Goal: Information Seeking & Learning: Learn about a topic

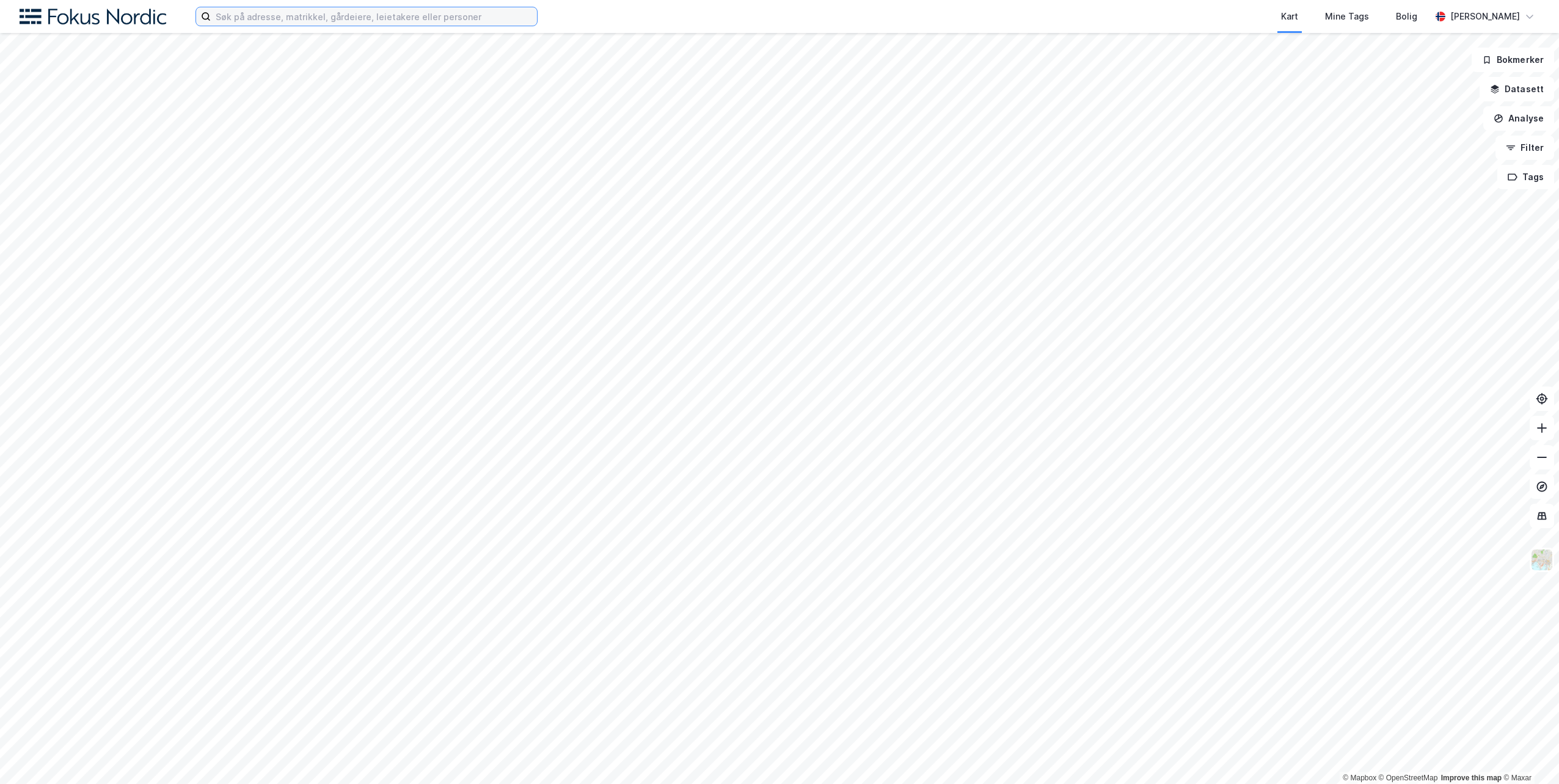
click at [268, 16] on input at bounding box center [374, 16] width 326 height 19
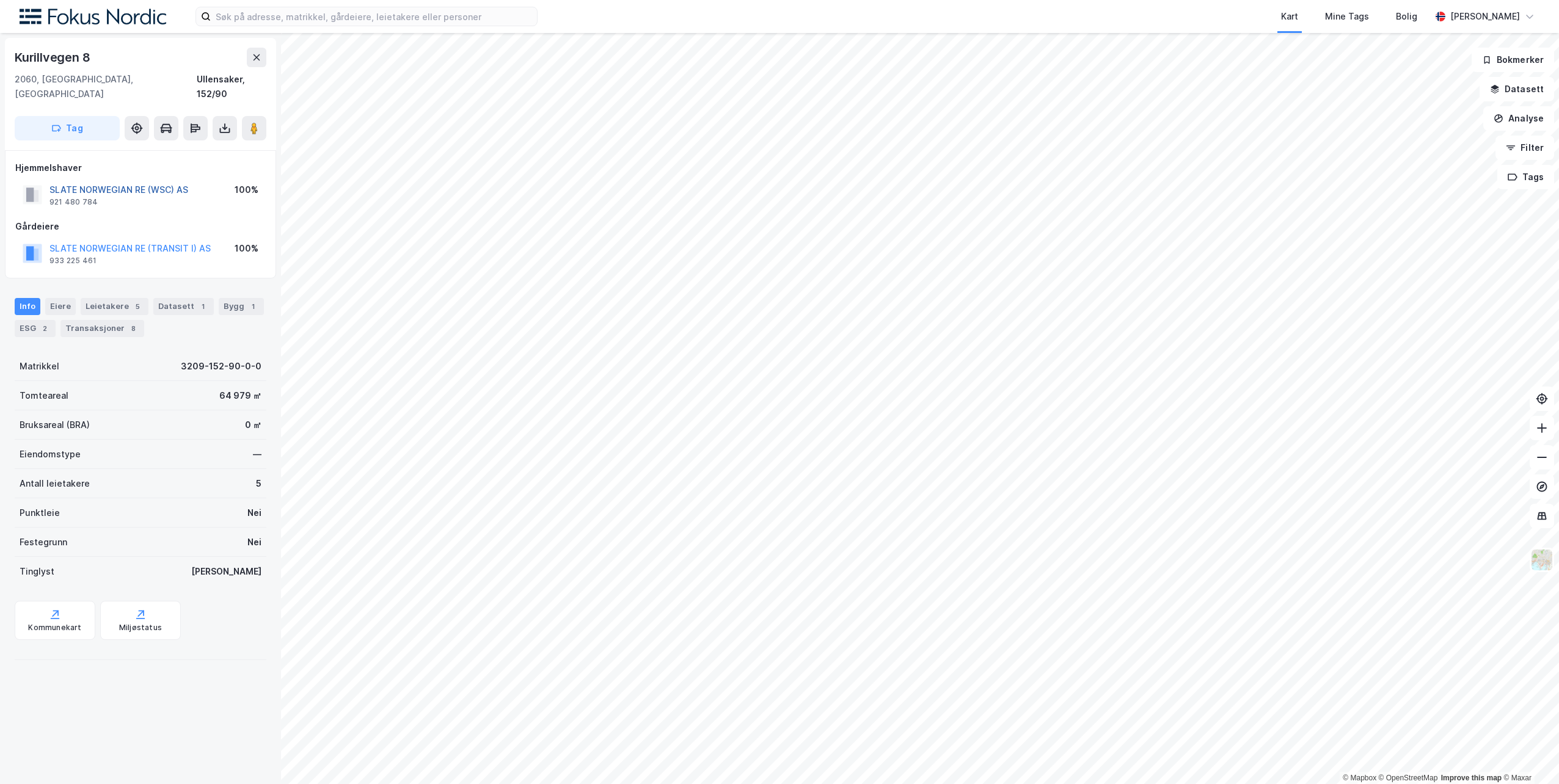
click at [0, 0] on button "SLATE NORWEGIAN RE (WSC) AS" at bounding box center [0, 0] width 0 height 0
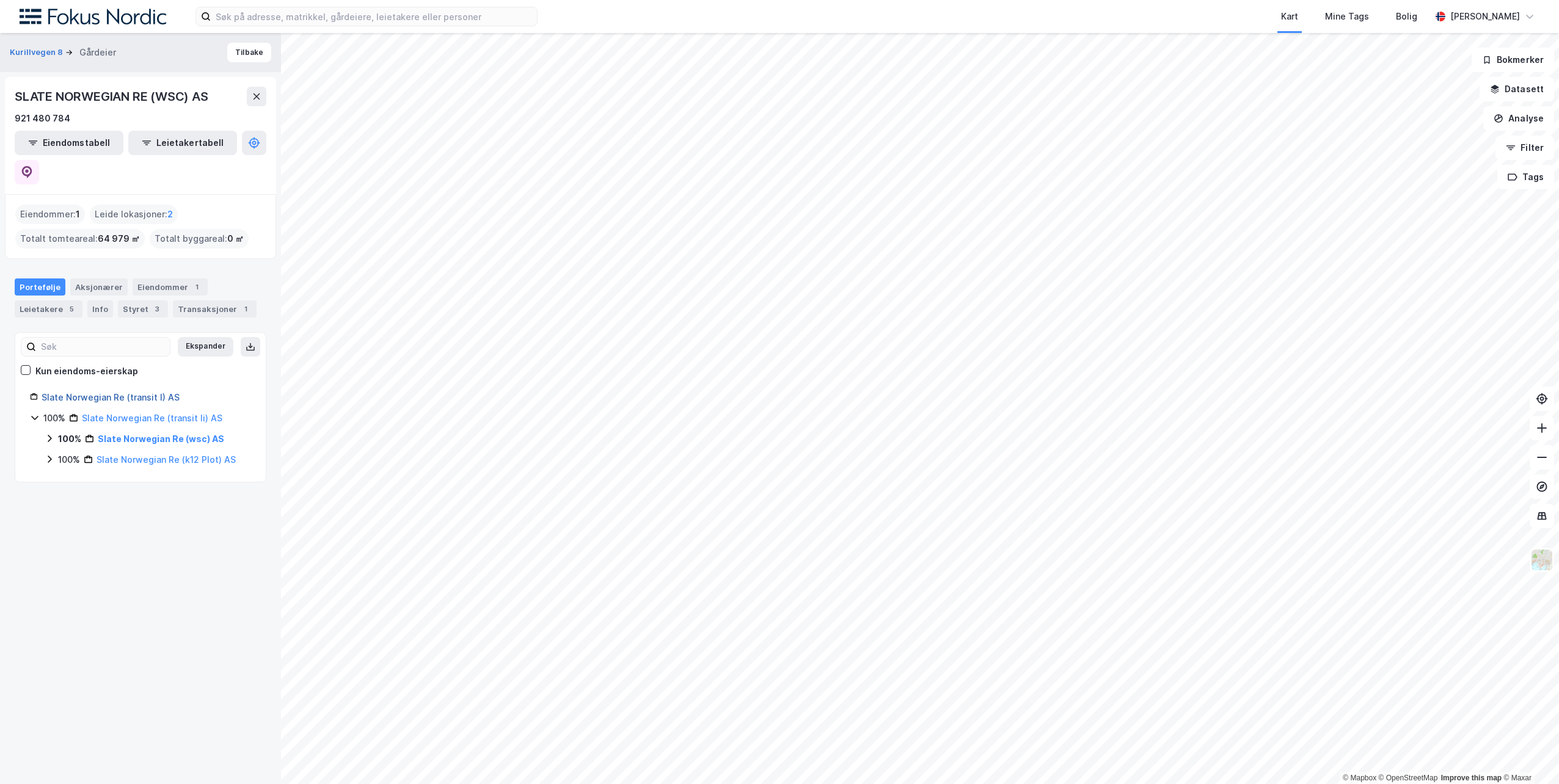
click at [76, 392] on link "Slate Norwegian Re (transit I) AS" at bounding box center [110, 397] width 138 height 10
click at [169, 434] on link "Slate Norwegian Re (k12 Plot) AS" at bounding box center [166, 438] width 139 height 10
click at [135, 413] on link "Slate Norwegian Re (transit Ii) AS" at bounding box center [152, 417] width 141 height 10
click at [39, 413] on icon at bounding box center [35, 417] width 10 height 10
click at [130, 413] on link "Slate Norwegian Re (transit Ii) AS" at bounding box center [156, 417] width 146 height 10
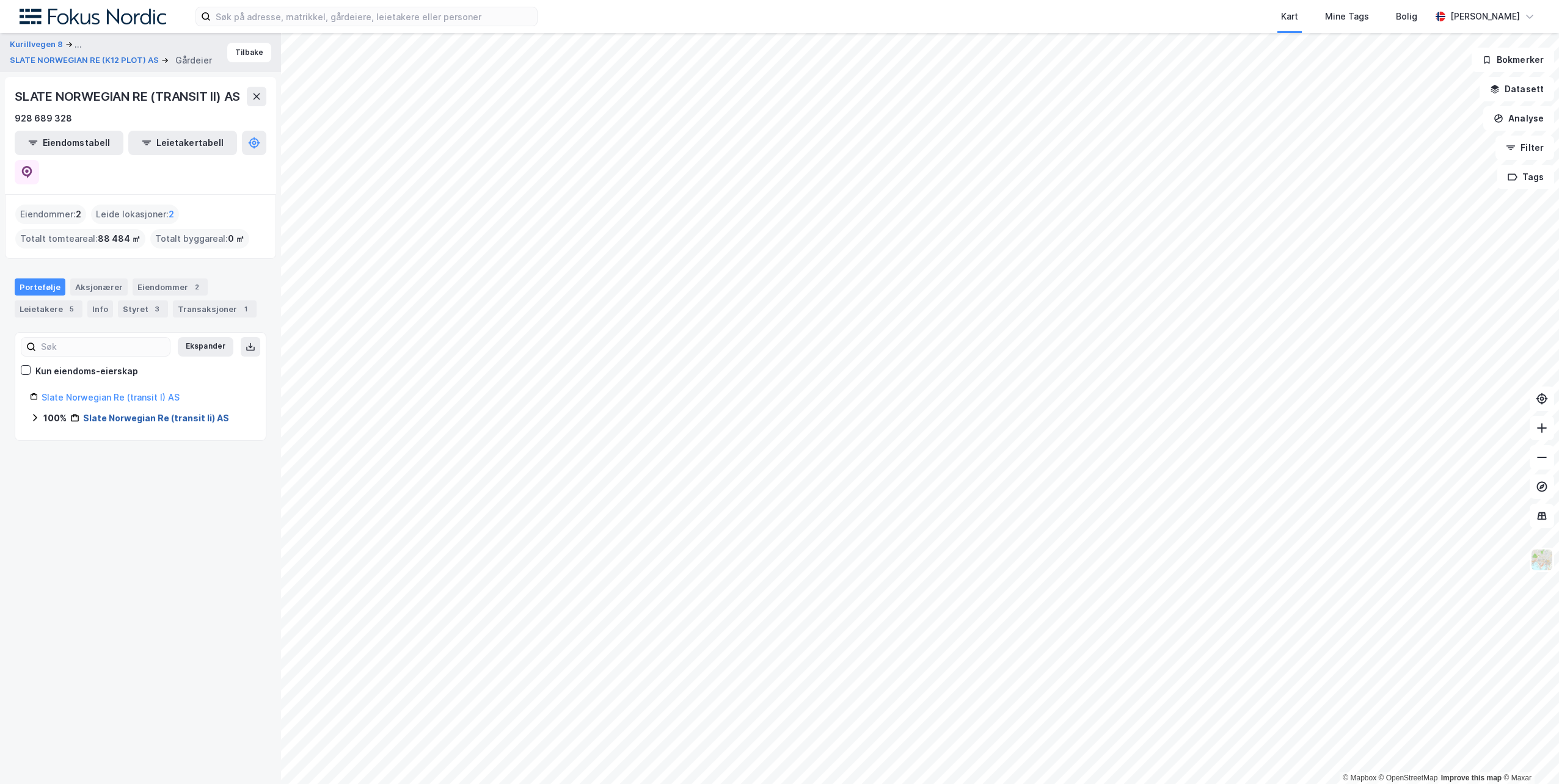
click at [130, 413] on link "Slate Norwegian Re (transit Ii) AS" at bounding box center [156, 417] width 146 height 10
click at [131, 392] on link "Slate Norwegian Re (transit I) AS" at bounding box center [110, 397] width 138 height 10
click at [138, 413] on link "Slate Norwegian Re (transit Ii) AS" at bounding box center [152, 417] width 141 height 10
click at [38, 413] on icon at bounding box center [35, 417] width 10 height 10
click at [122, 434] on link "Slate Norwegian Re (k12 Plot) AS" at bounding box center [166, 438] width 139 height 10
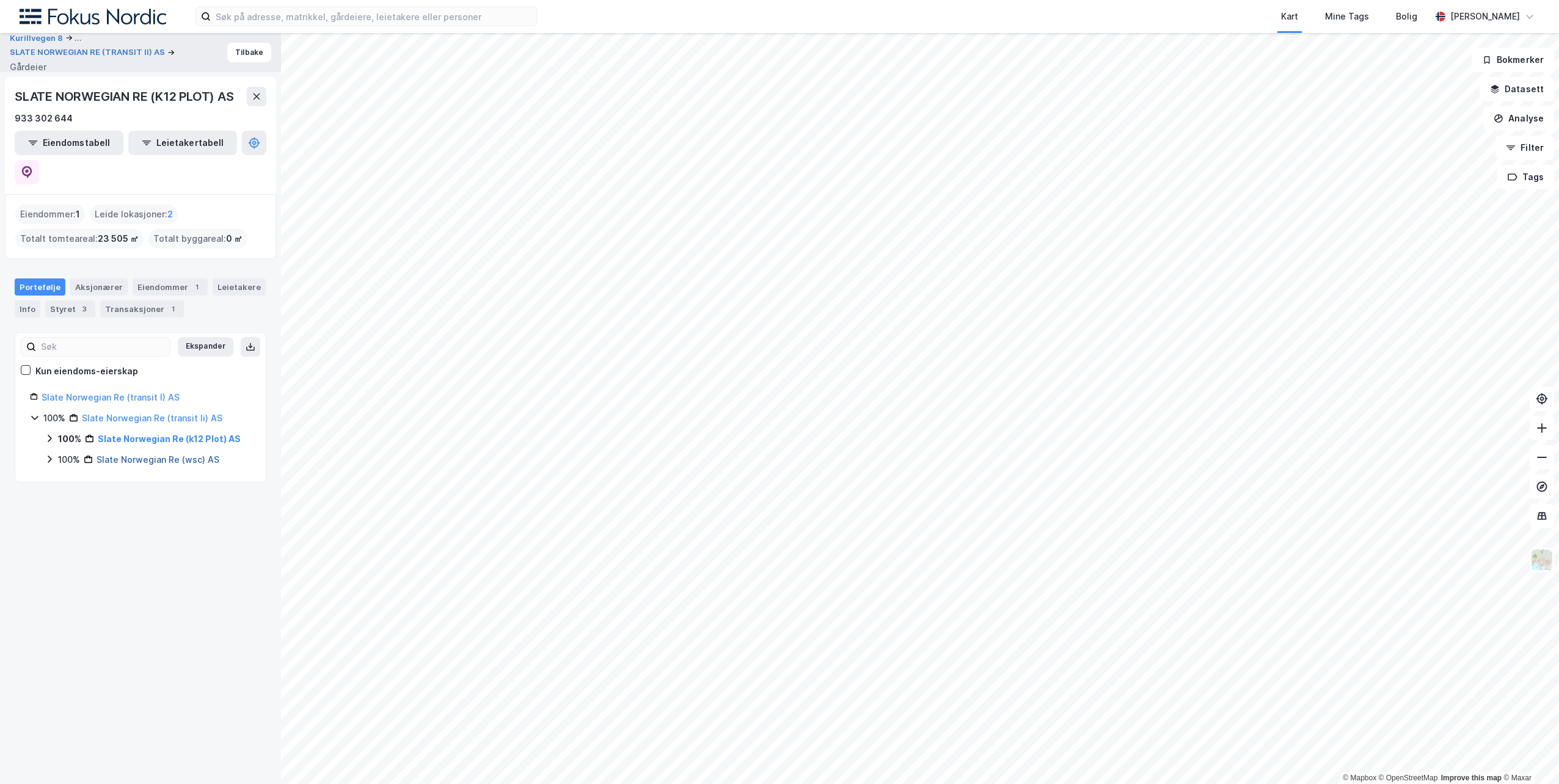
click at [169, 455] on link "Slate Norwegian Re (wsc) AS" at bounding box center [158, 459] width 123 height 10
